Goal: Check status: Check status

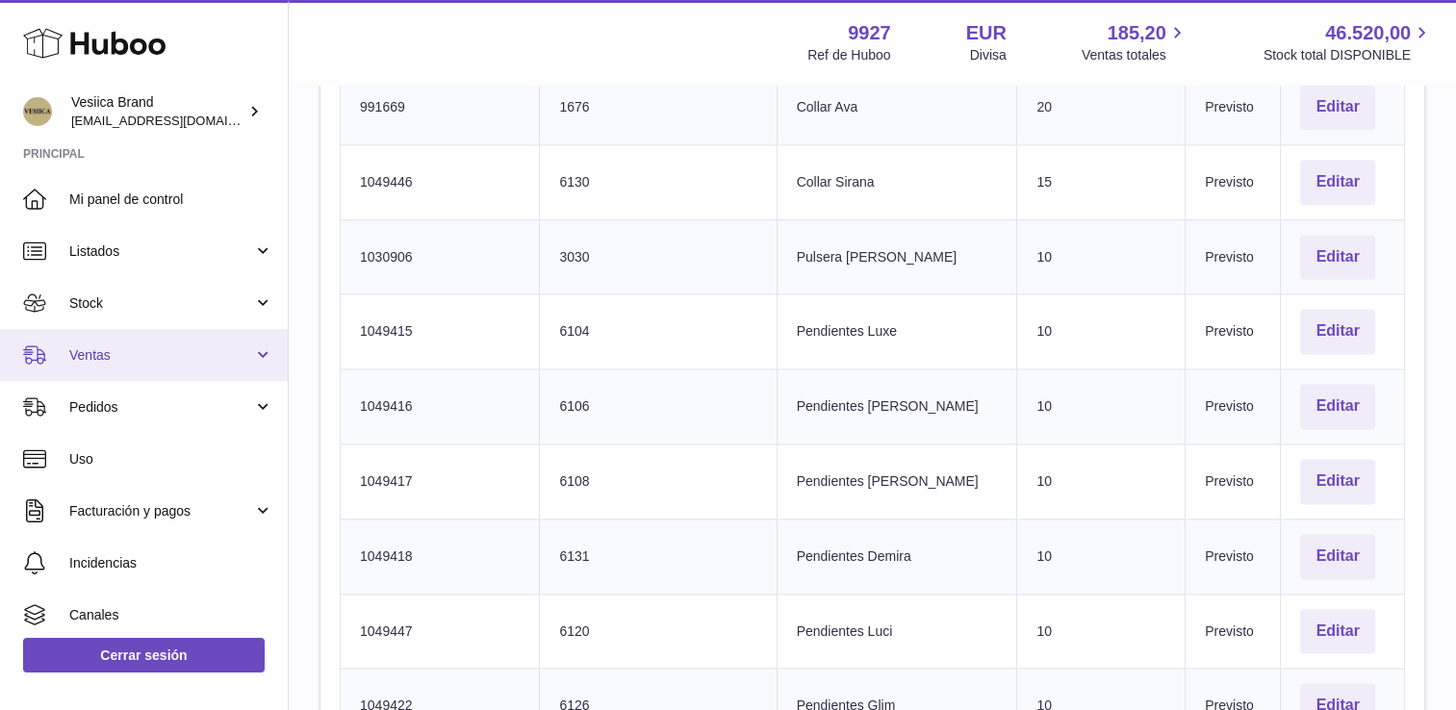
click at [146, 348] on span "Ventas" at bounding box center [161, 356] width 184 height 18
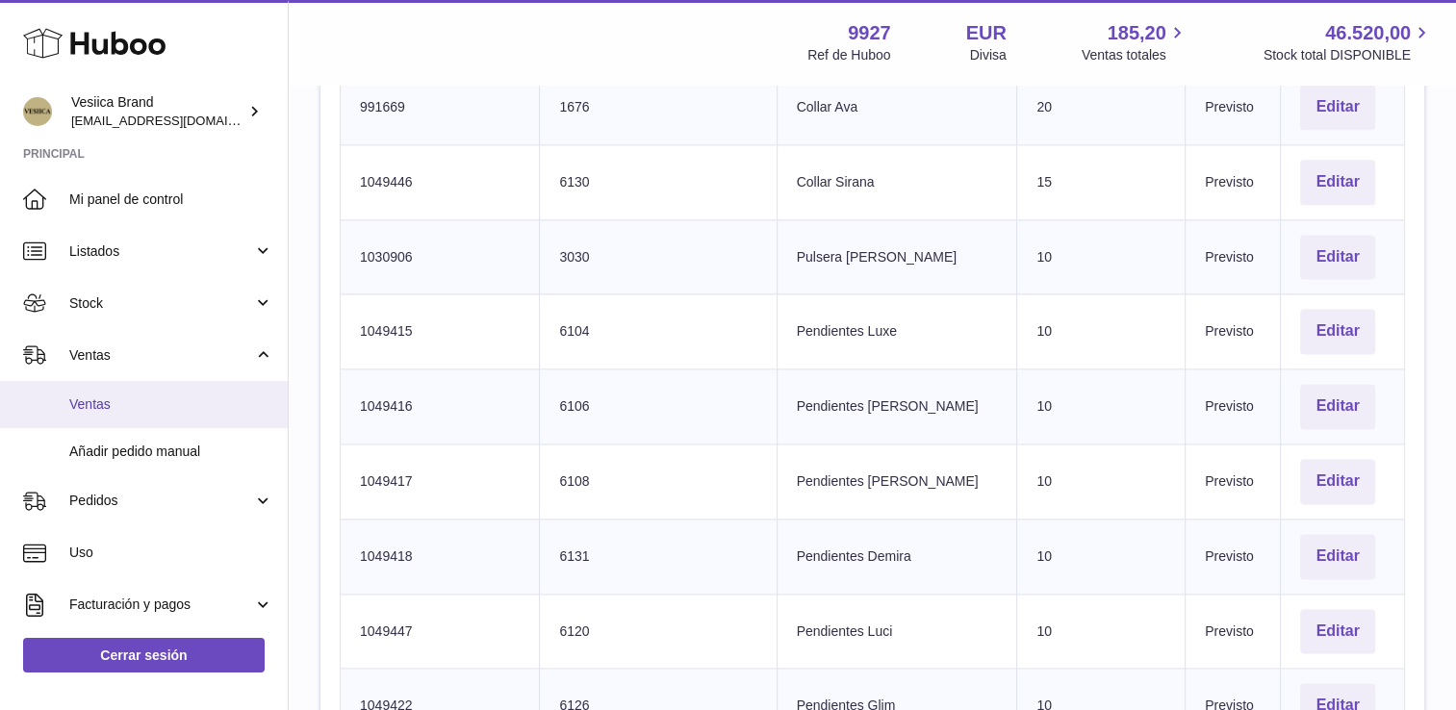
click at [131, 388] on link "Ventas" at bounding box center [144, 404] width 288 height 47
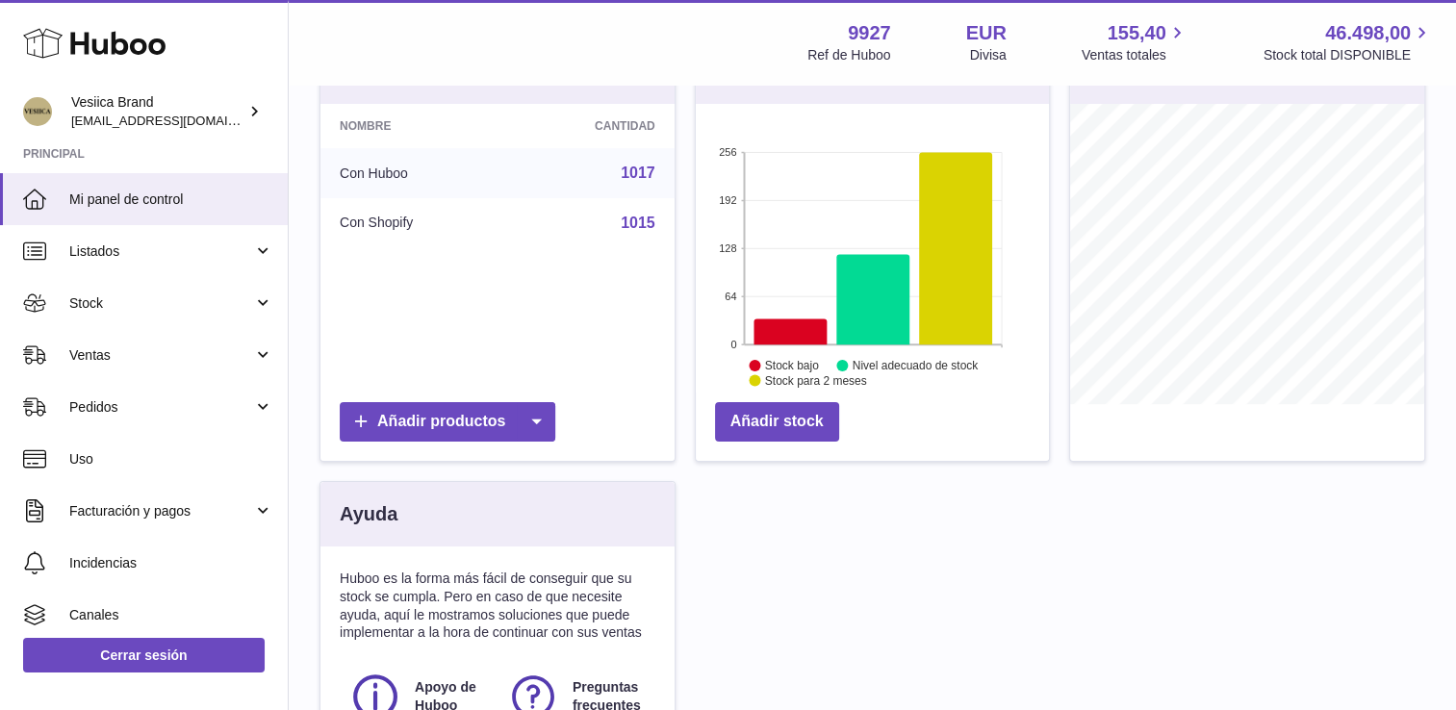
scroll to position [51, 0]
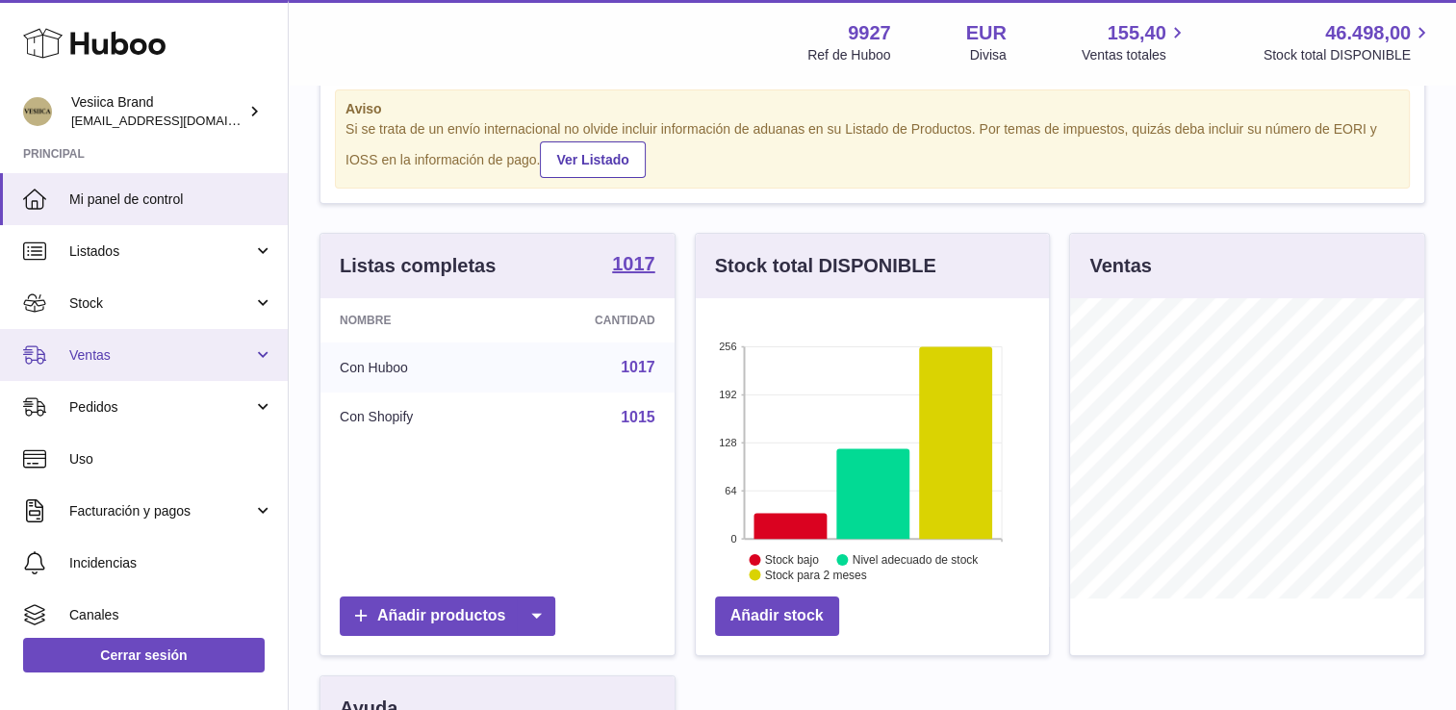
click at [168, 364] on link "Ventas" at bounding box center [144, 355] width 288 height 52
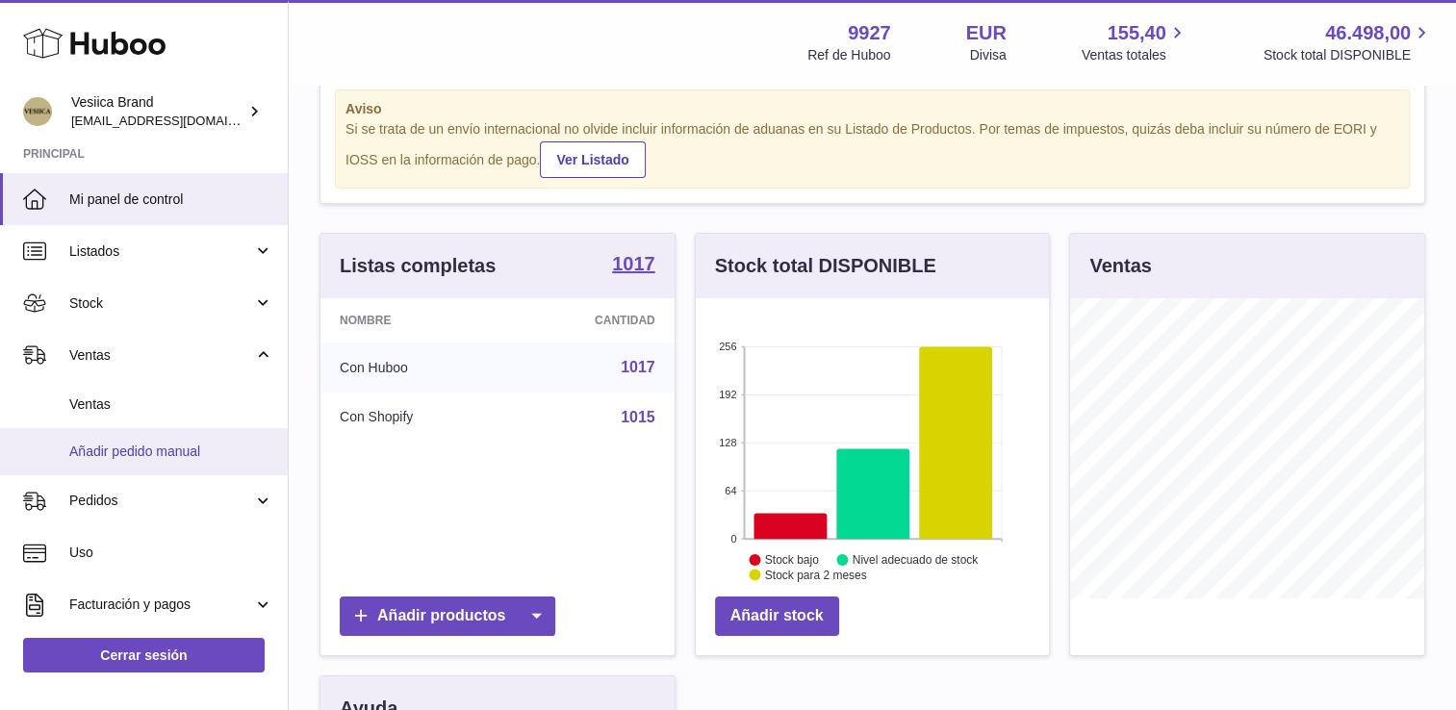
click at [111, 429] on link "Añadir pedido manual" at bounding box center [144, 451] width 288 height 47
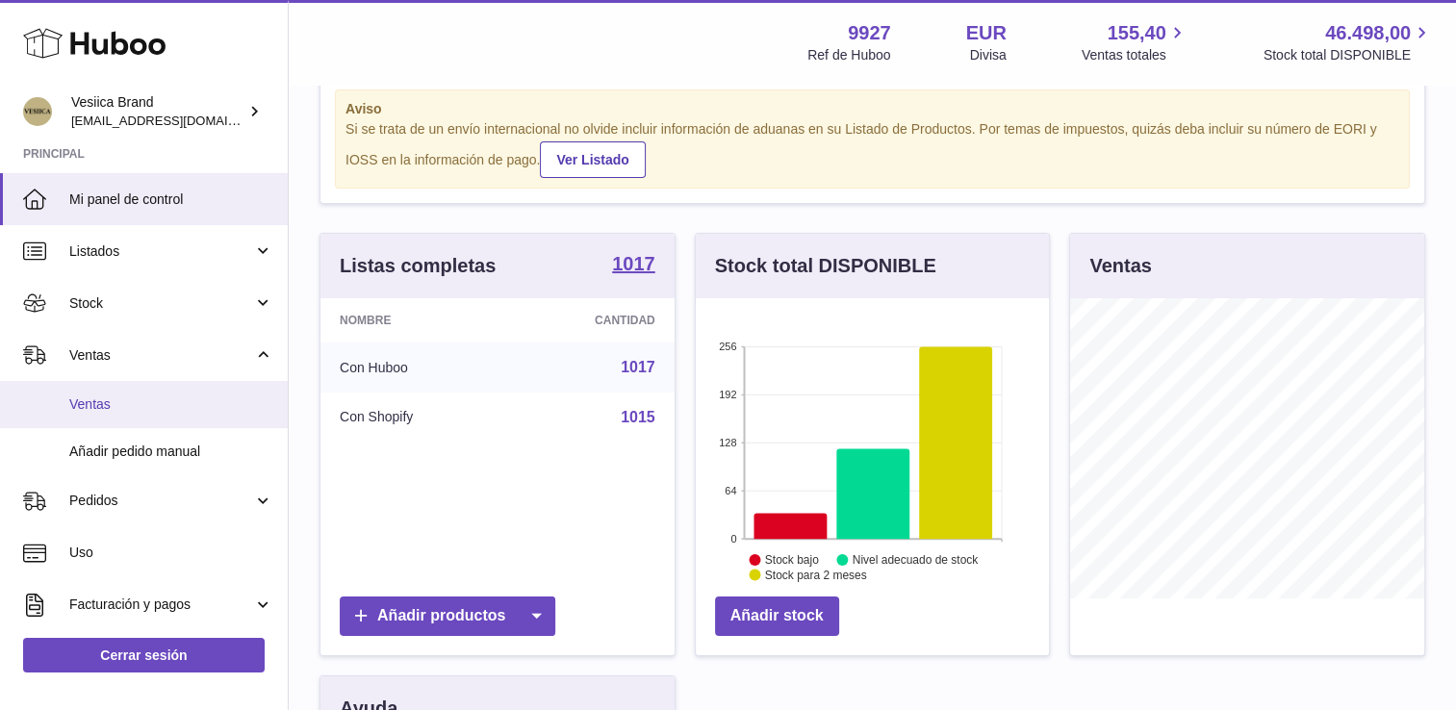
click at [104, 417] on link "Ventas" at bounding box center [144, 404] width 288 height 47
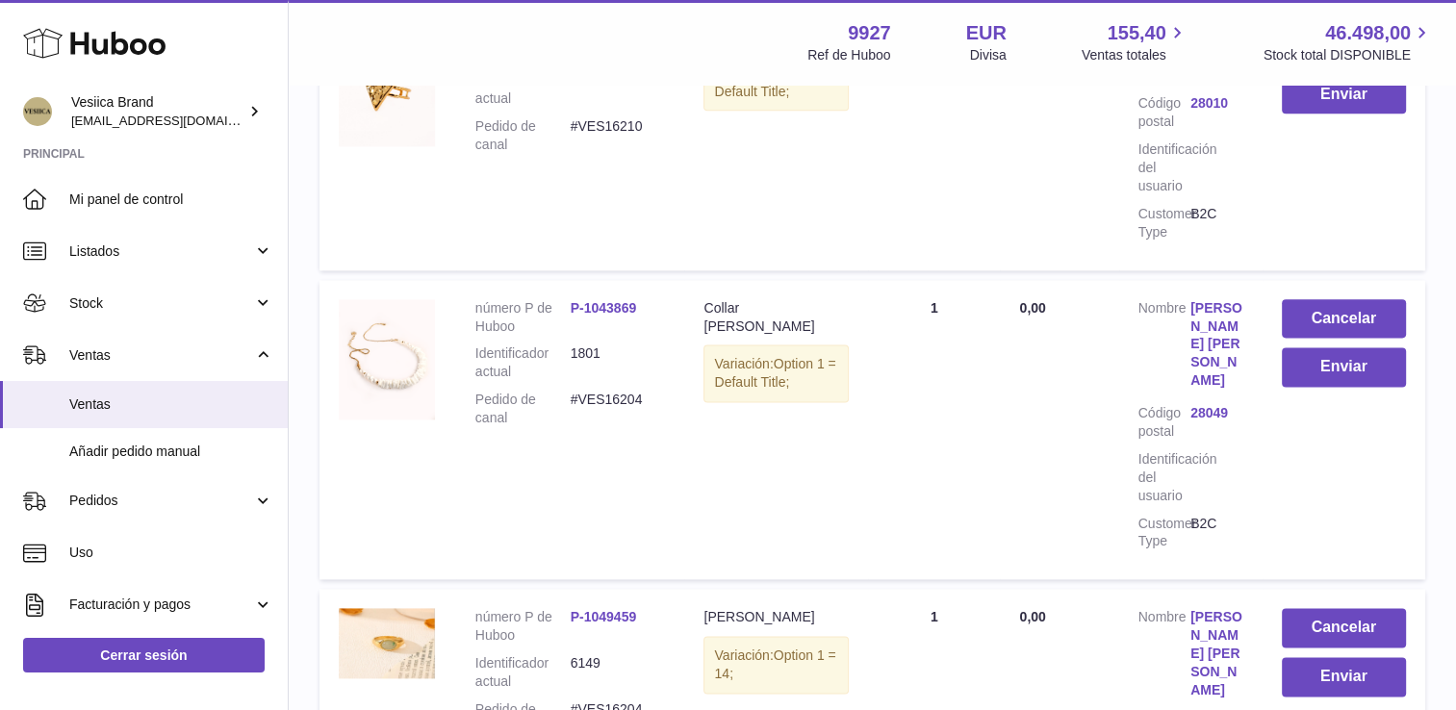
scroll to position [2616, 0]
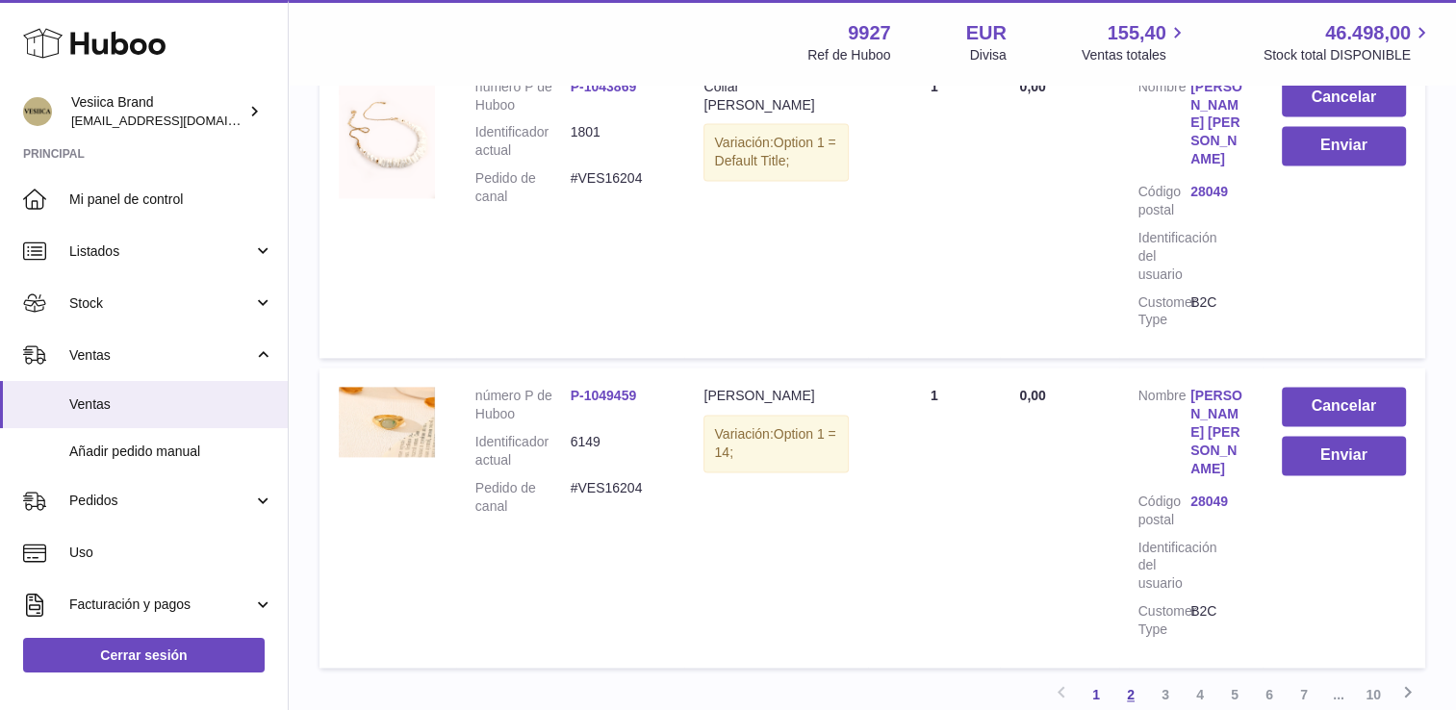
click at [1124, 678] on link "2" at bounding box center [1131, 695] width 35 height 35
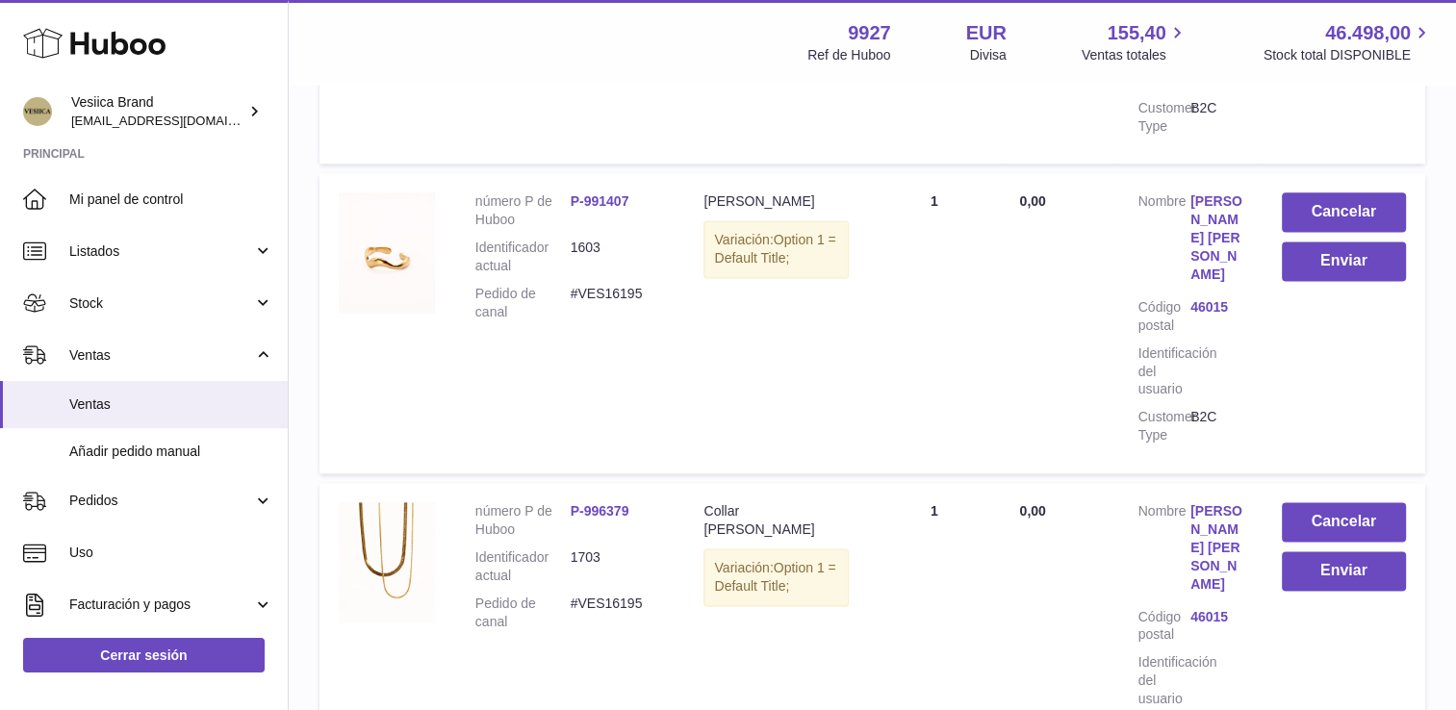
scroll to position [2738, 0]
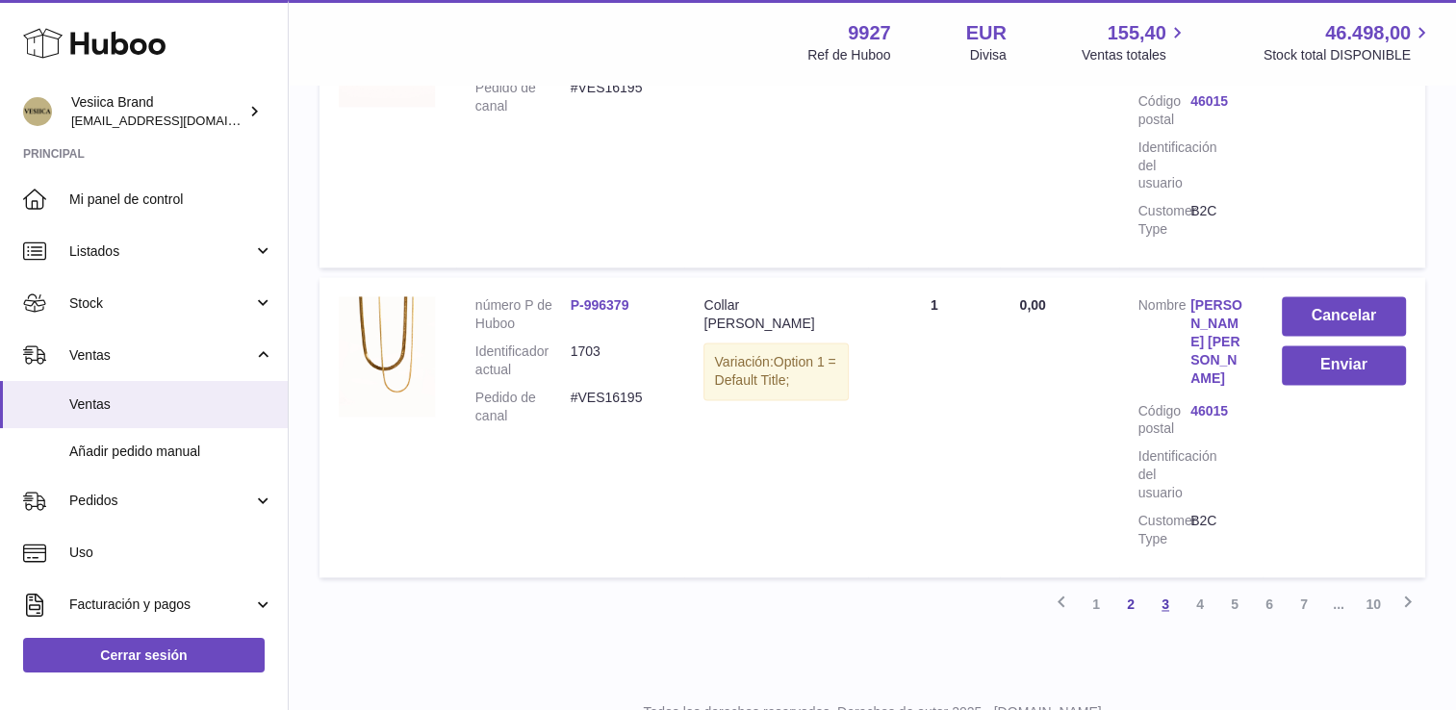
click at [1168, 587] on link "3" at bounding box center [1165, 604] width 35 height 35
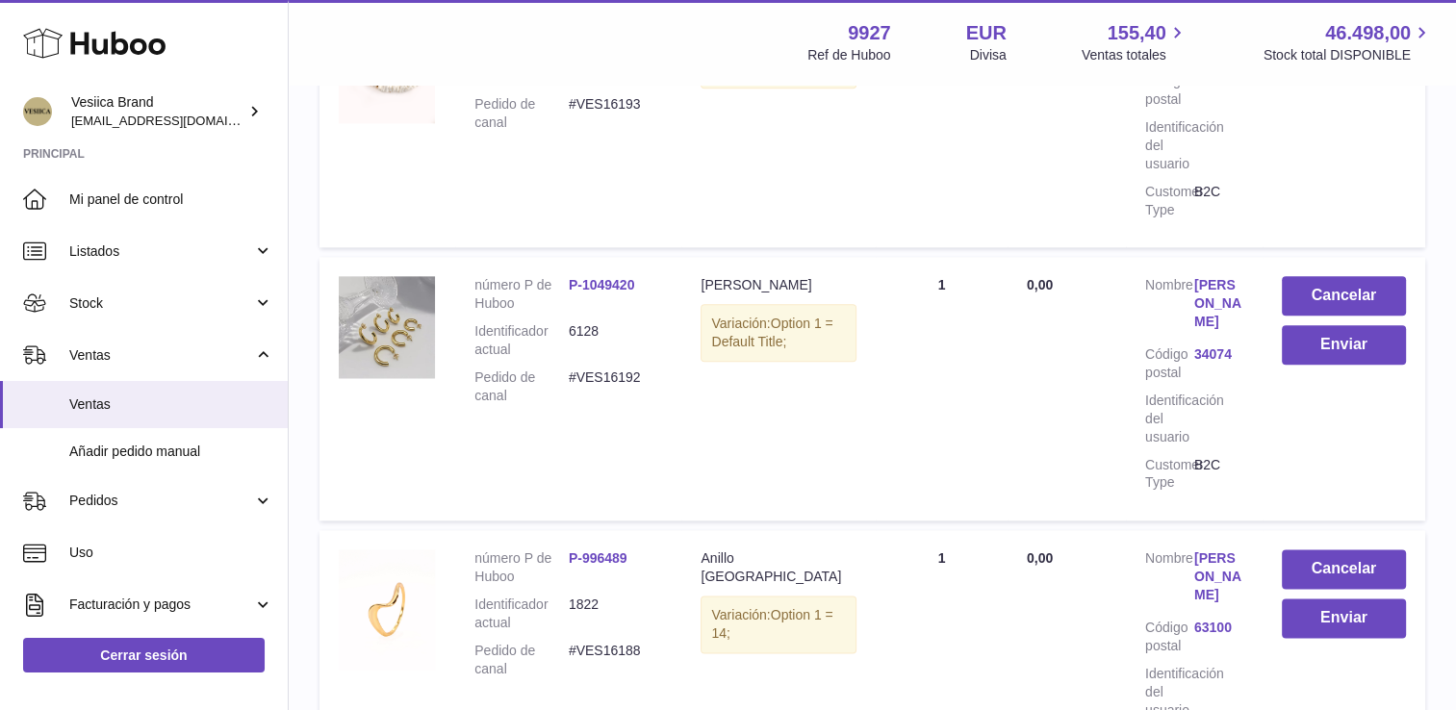
scroll to position [2538, 0]
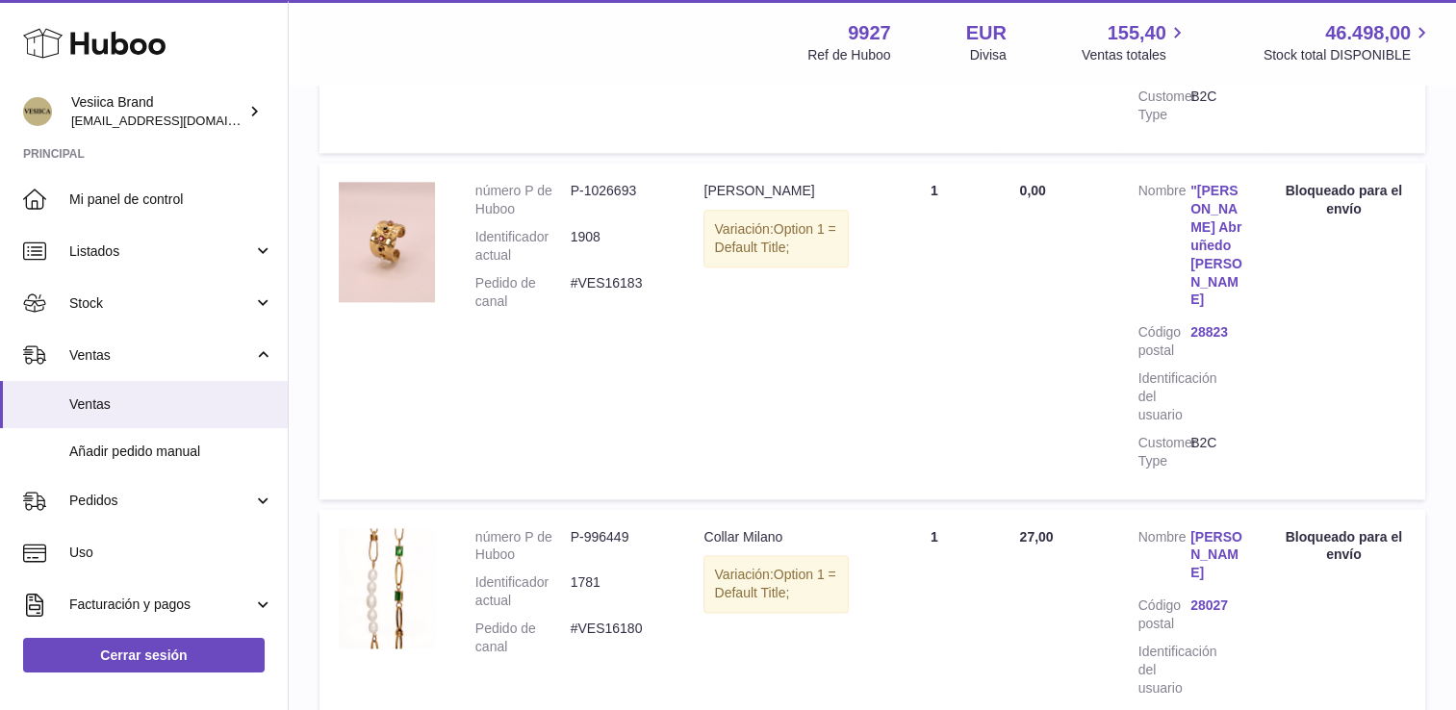
scroll to position [2597, 0]
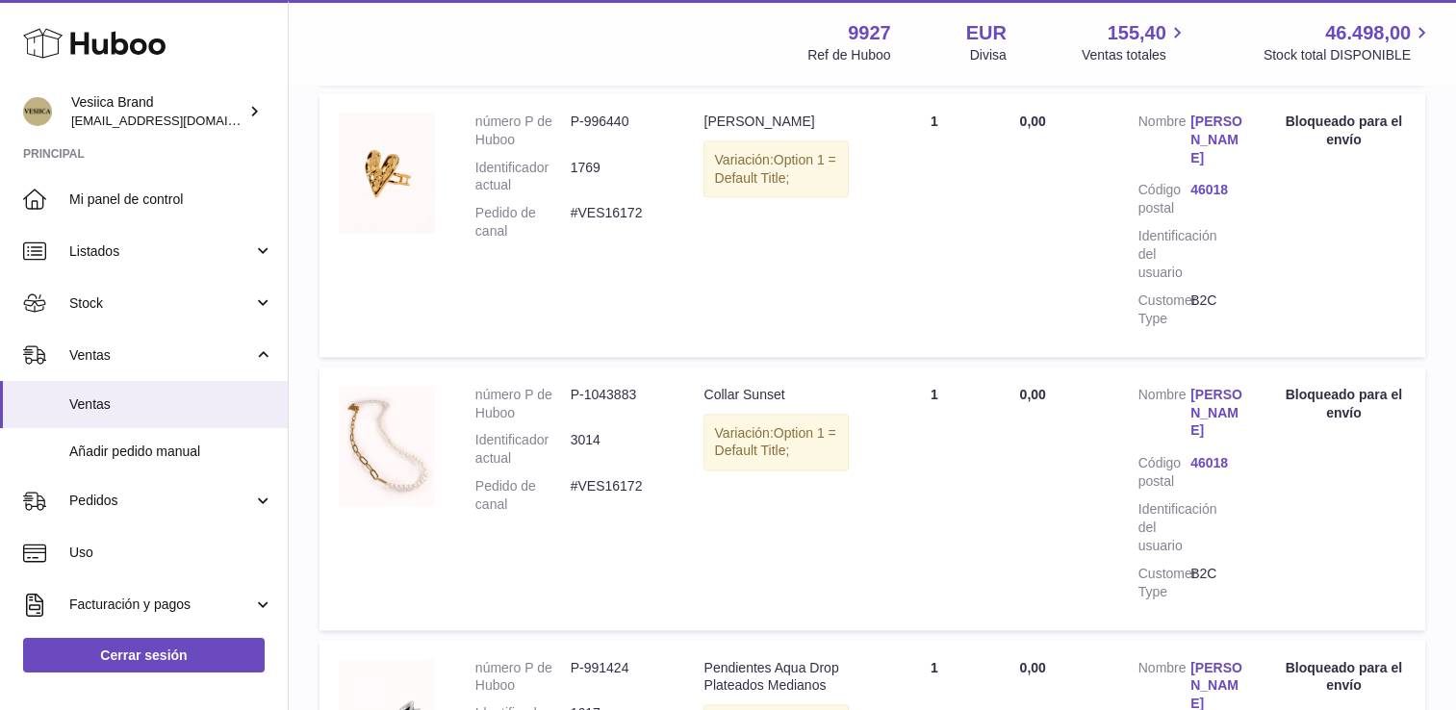
scroll to position [2666, 0]
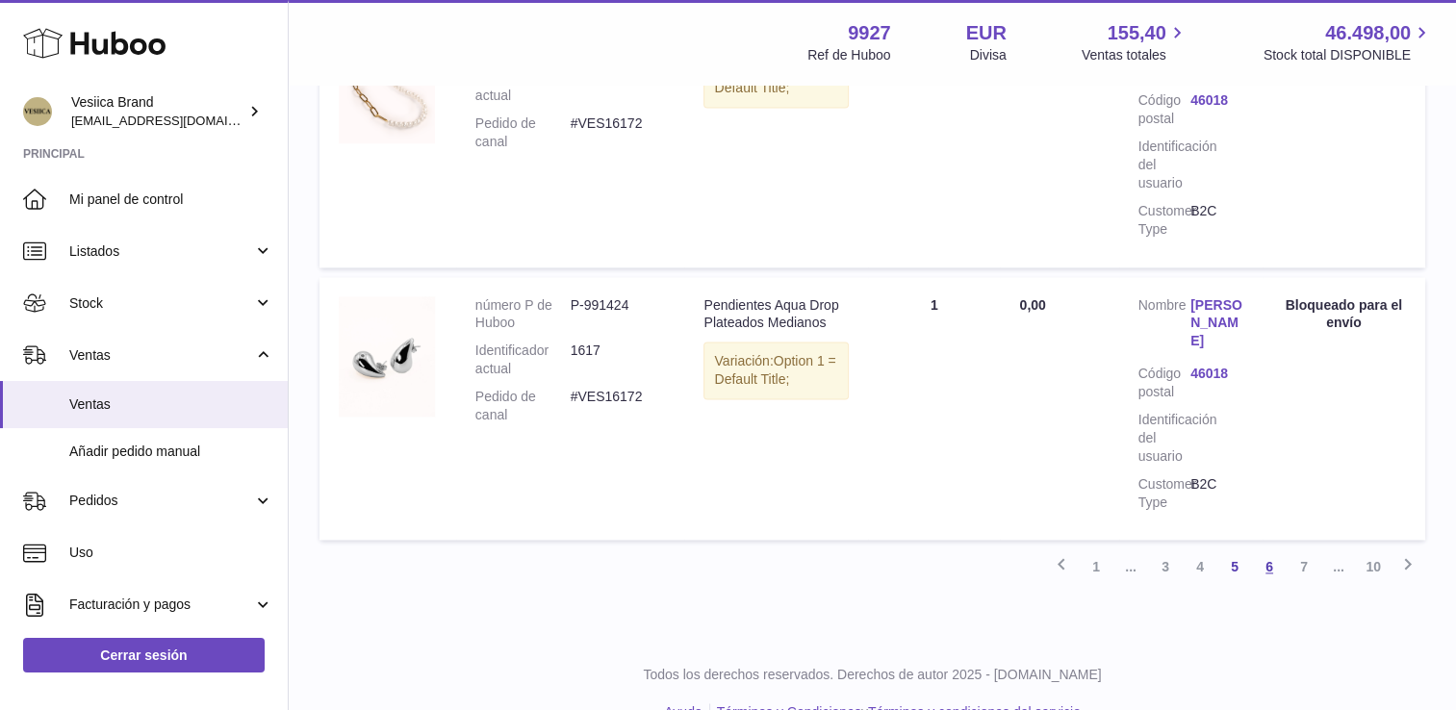
click at [1273, 550] on link "6" at bounding box center [1269, 567] width 35 height 35
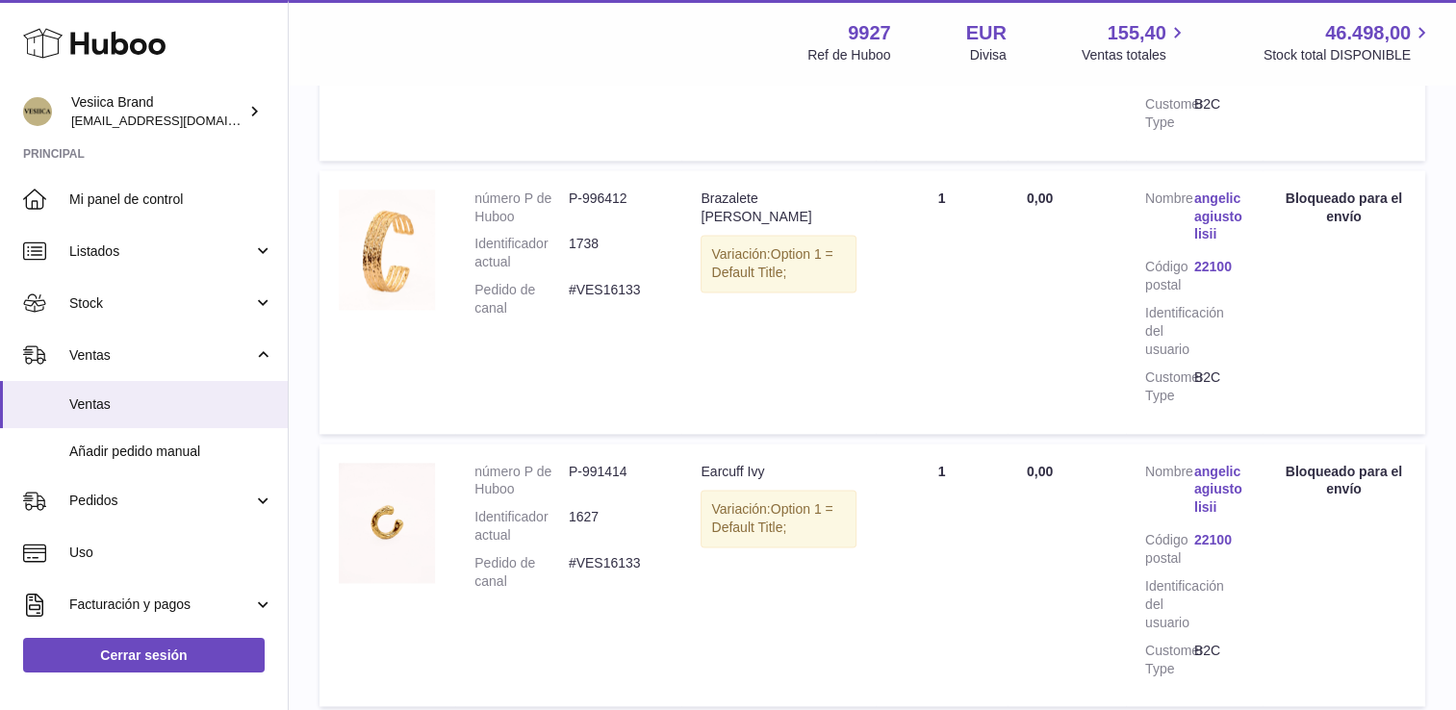
scroll to position [2582, 0]
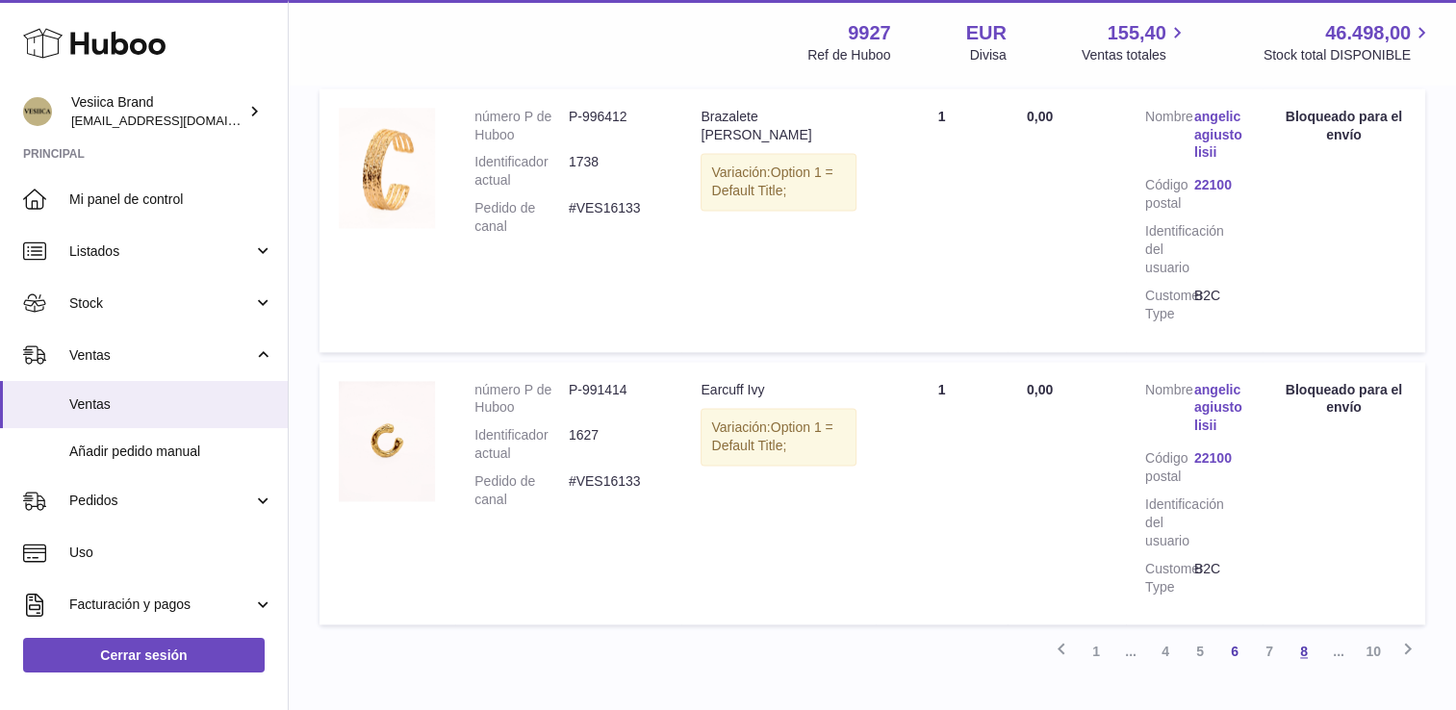
click at [1297, 634] on link "8" at bounding box center [1304, 651] width 35 height 35
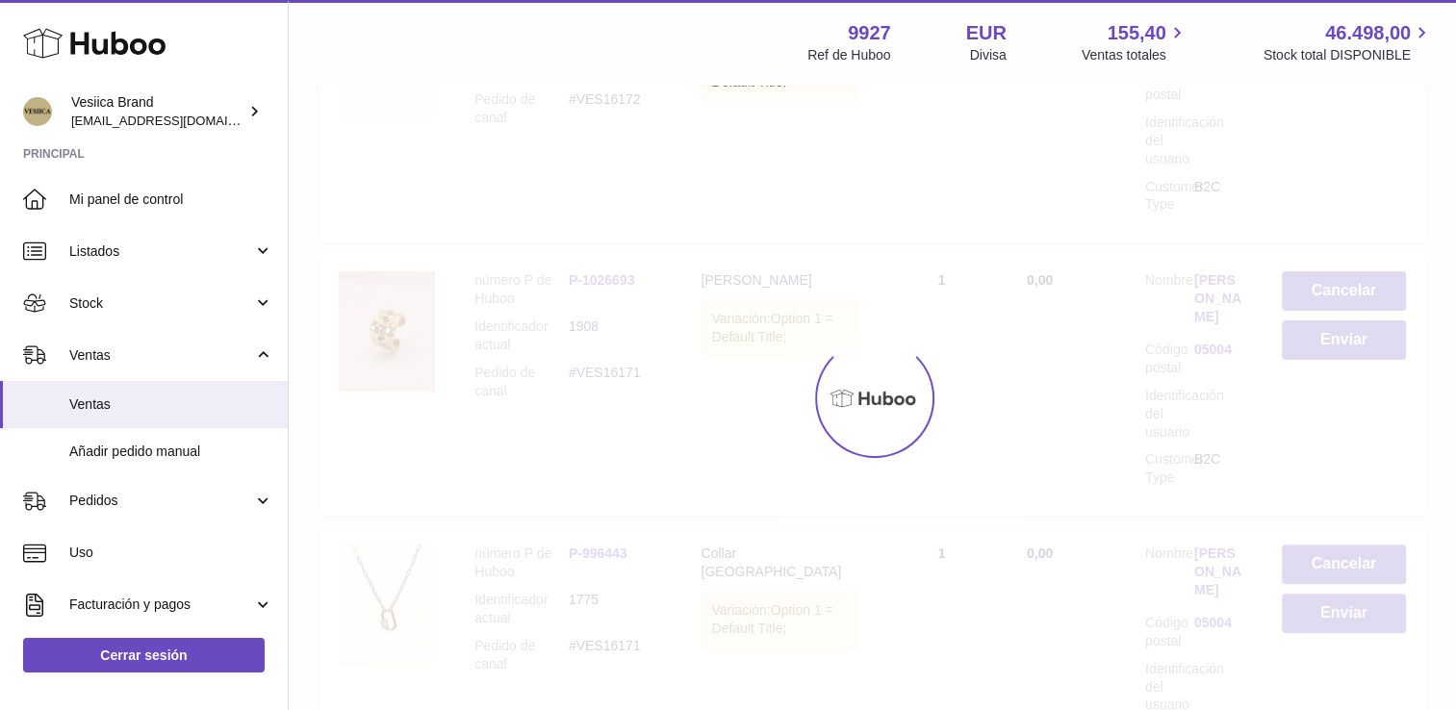
scroll to position [87, 0]
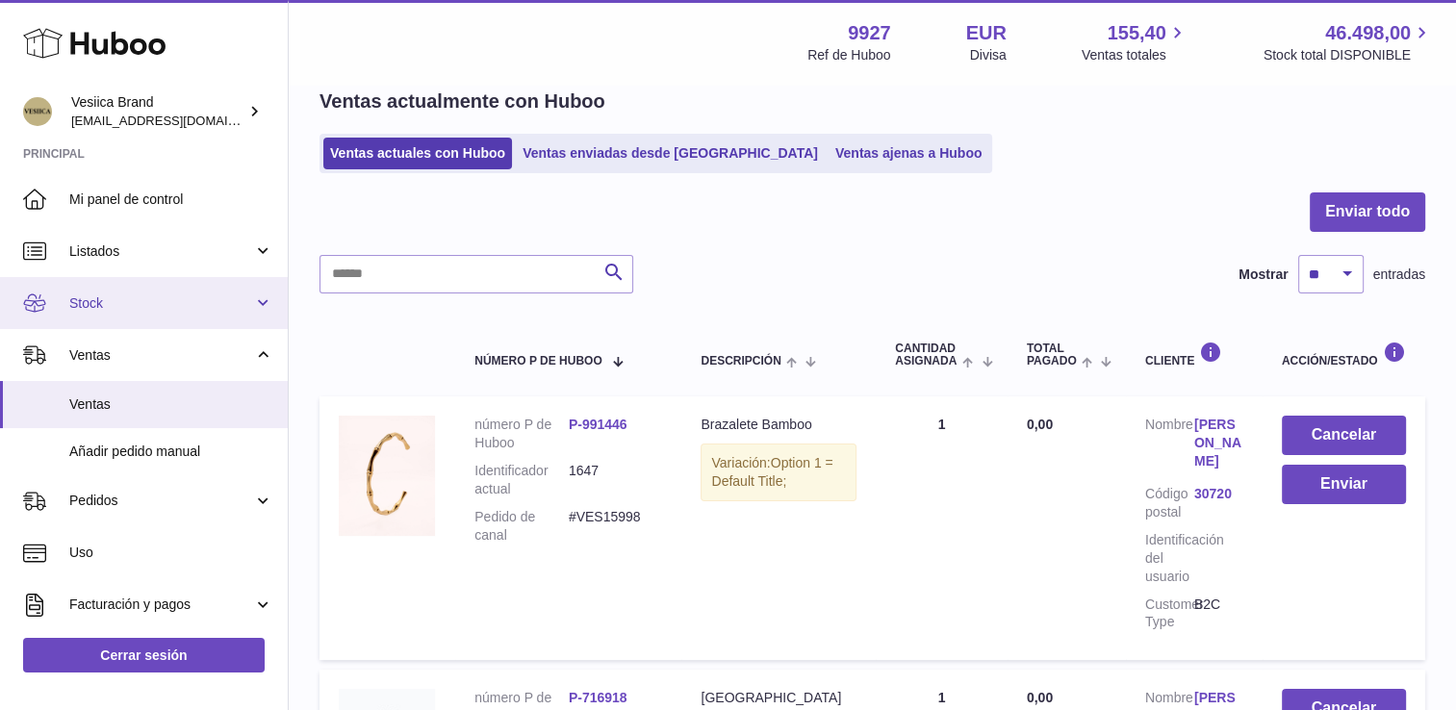
click at [112, 290] on link "Stock" at bounding box center [144, 303] width 288 height 52
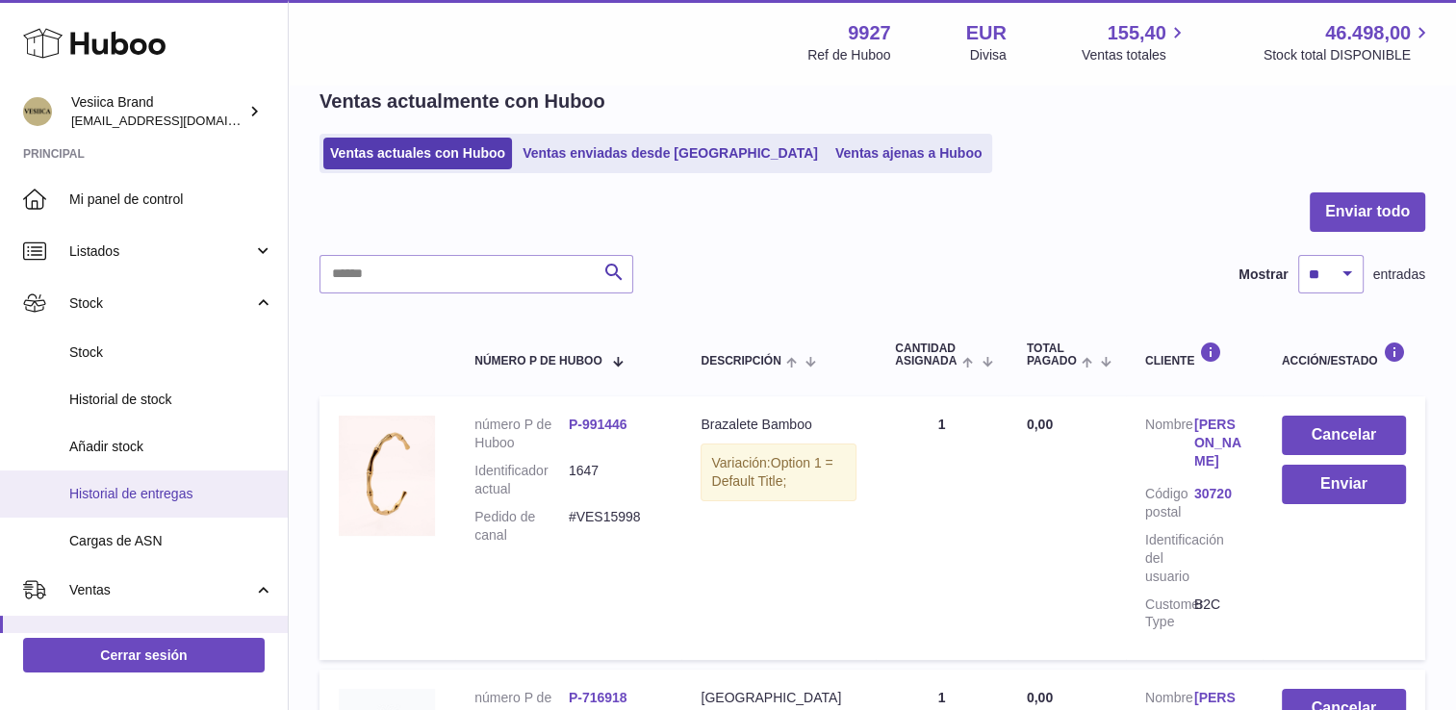
click at [116, 494] on span "Historial de entregas" at bounding box center [171, 494] width 204 height 18
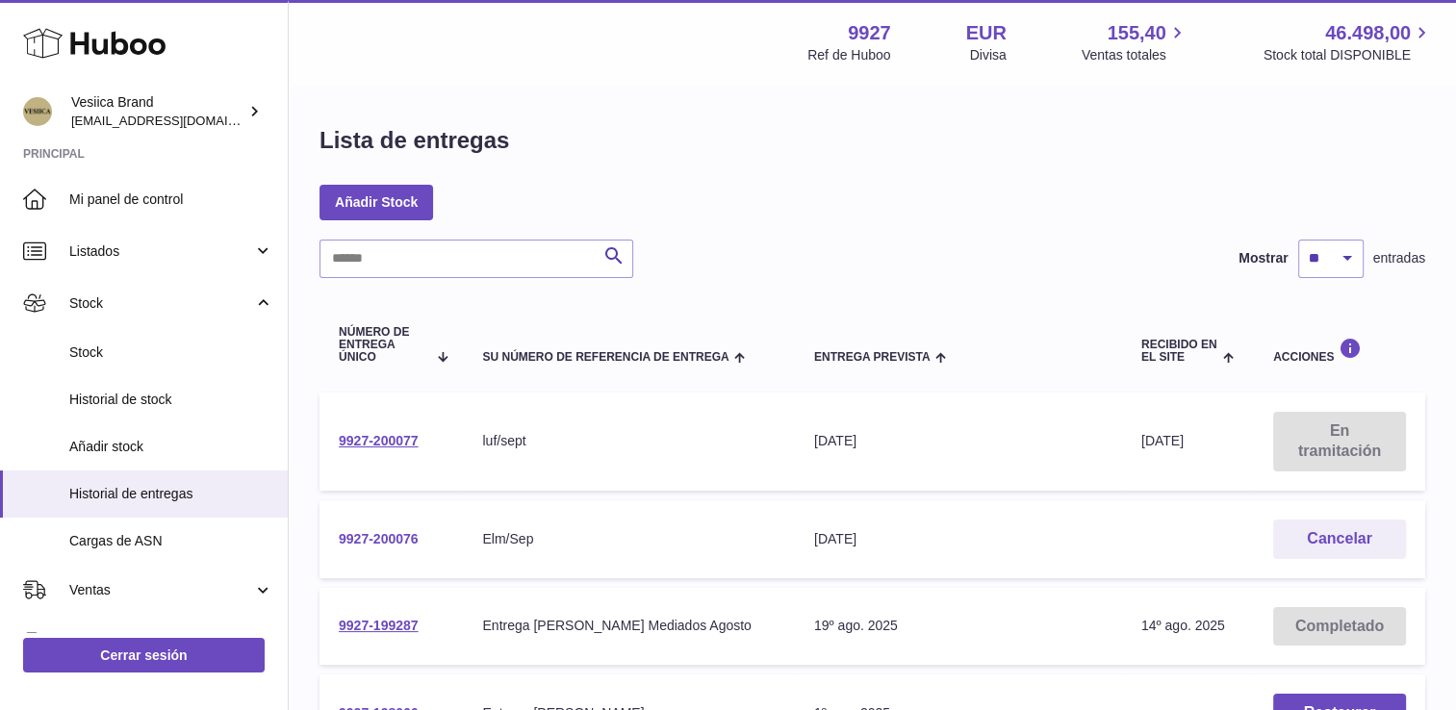
click at [379, 534] on link "9927-200076" at bounding box center [379, 538] width 80 height 15
click at [369, 439] on link "9927-200077" at bounding box center [379, 440] width 80 height 15
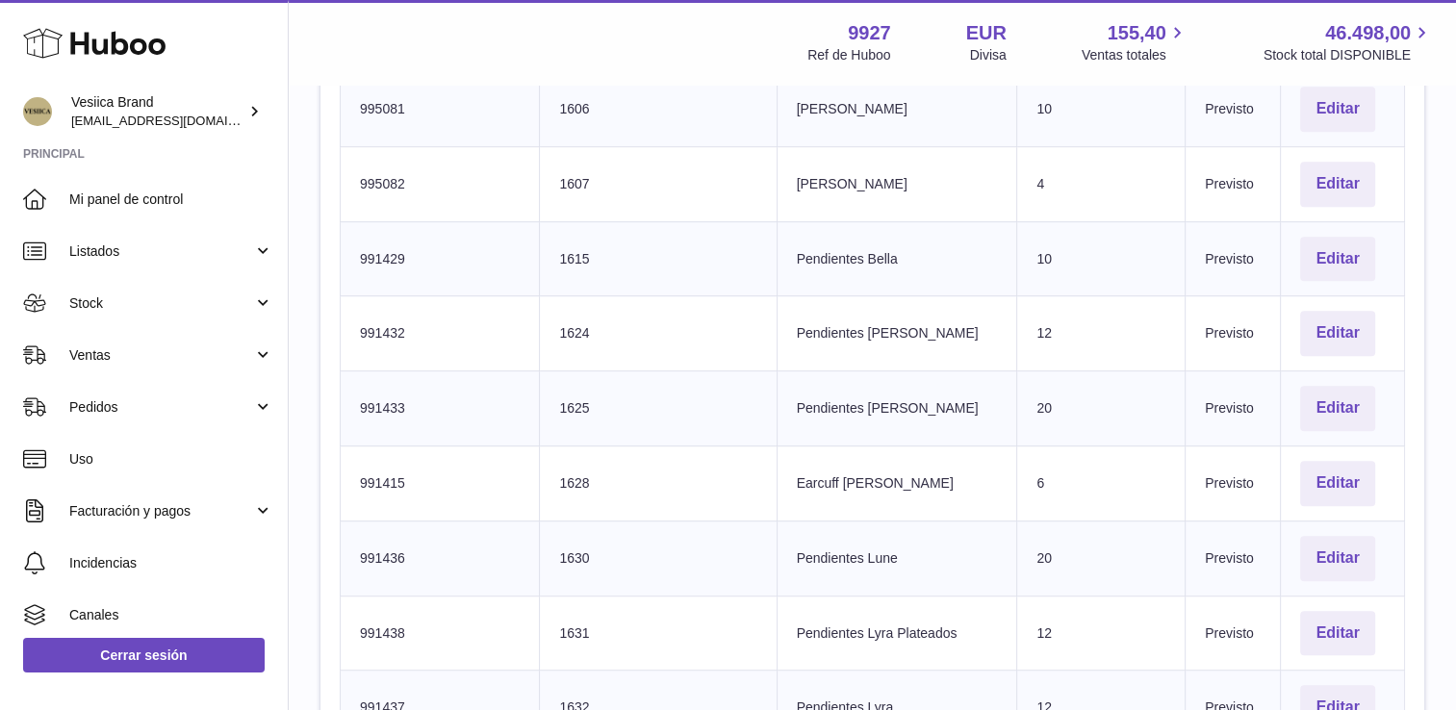
scroll to position [847, 0]
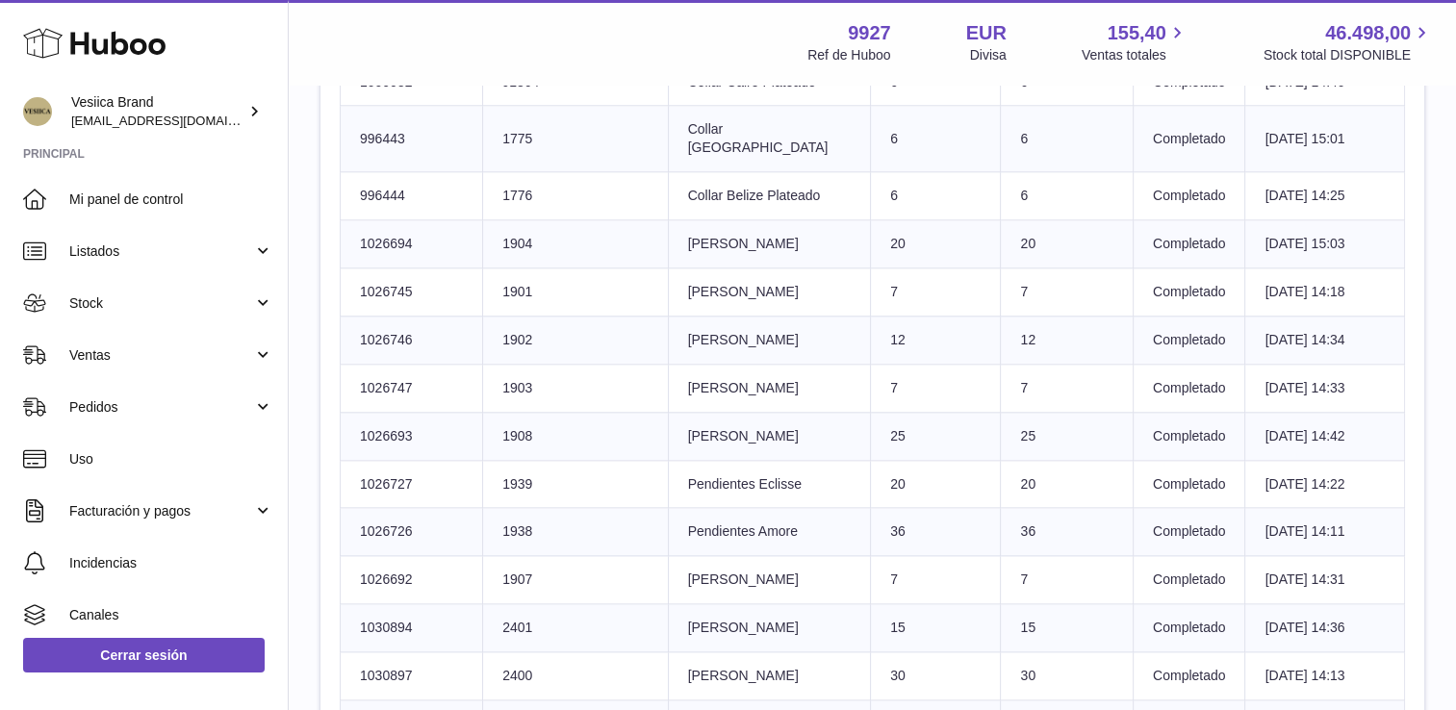
scroll to position [2168, 0]
